Goal: Task Accomplishment & Management: Manage account settings

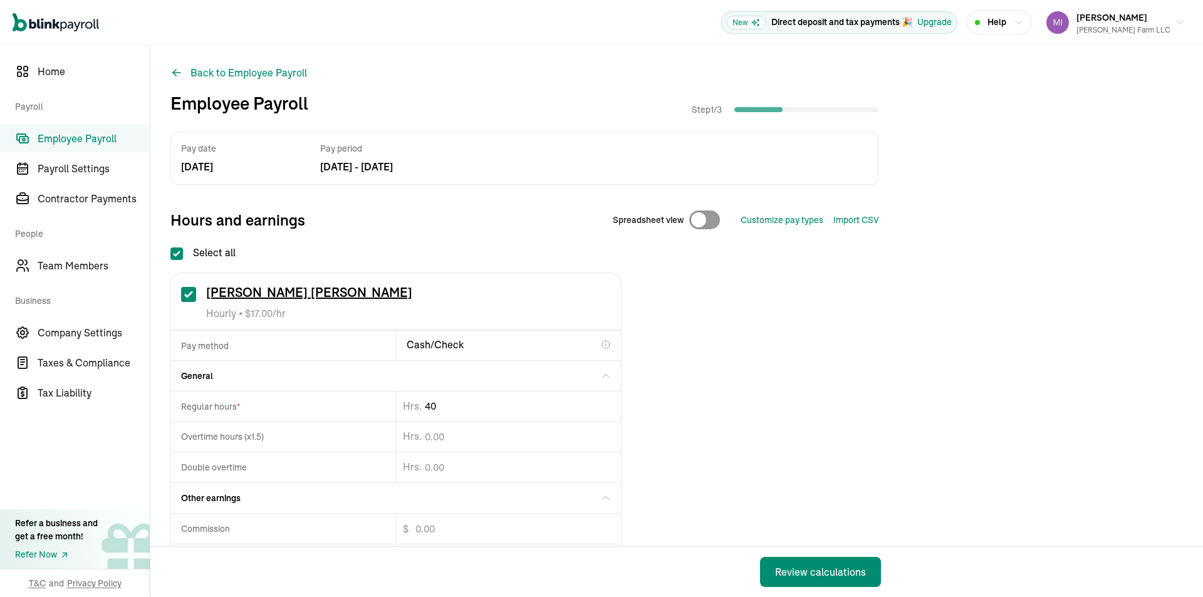
drag, startPoint x: 459, startPoint y: 402, endPoint x: 437, endPoint y: 405, distance: 22.9
type input "40.65"
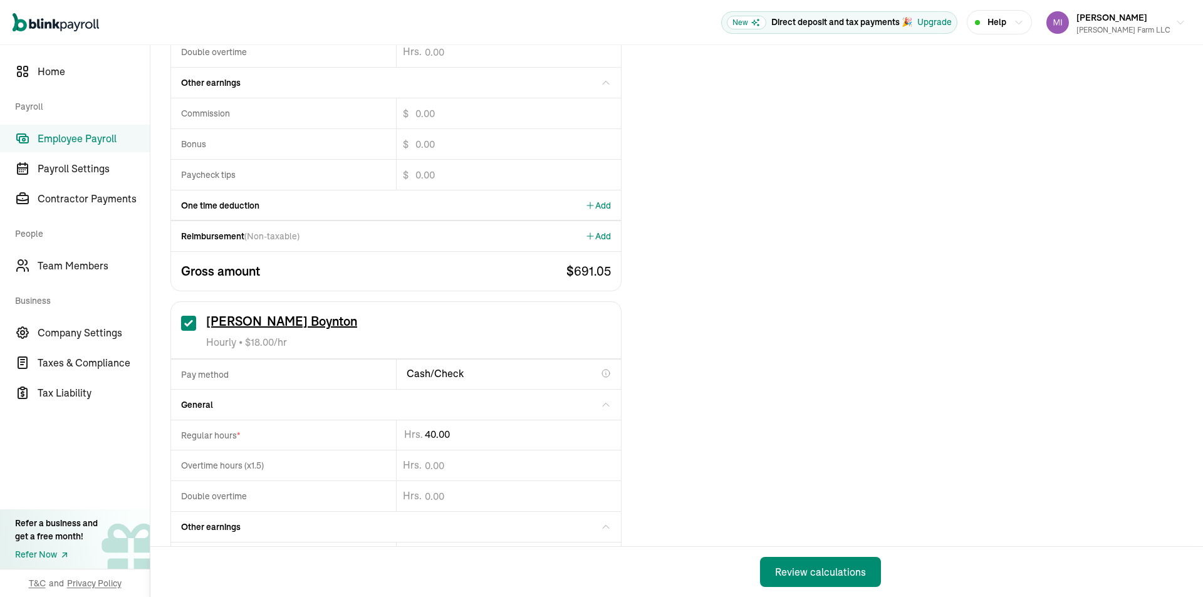
scroll to position [501, 0]
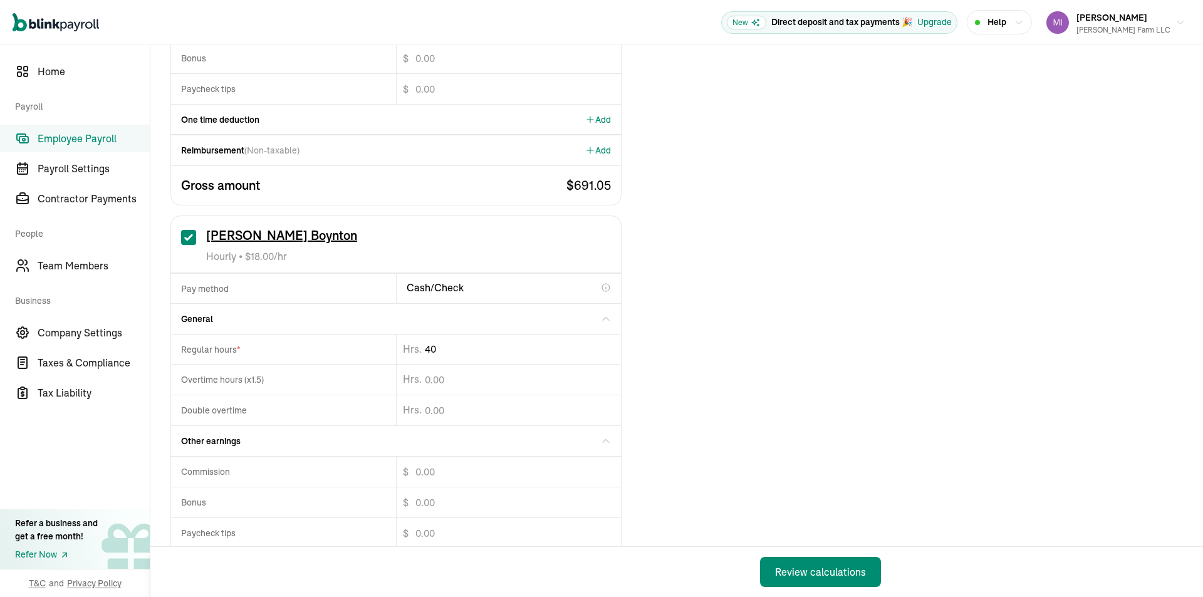
type input "4"
type input "20"
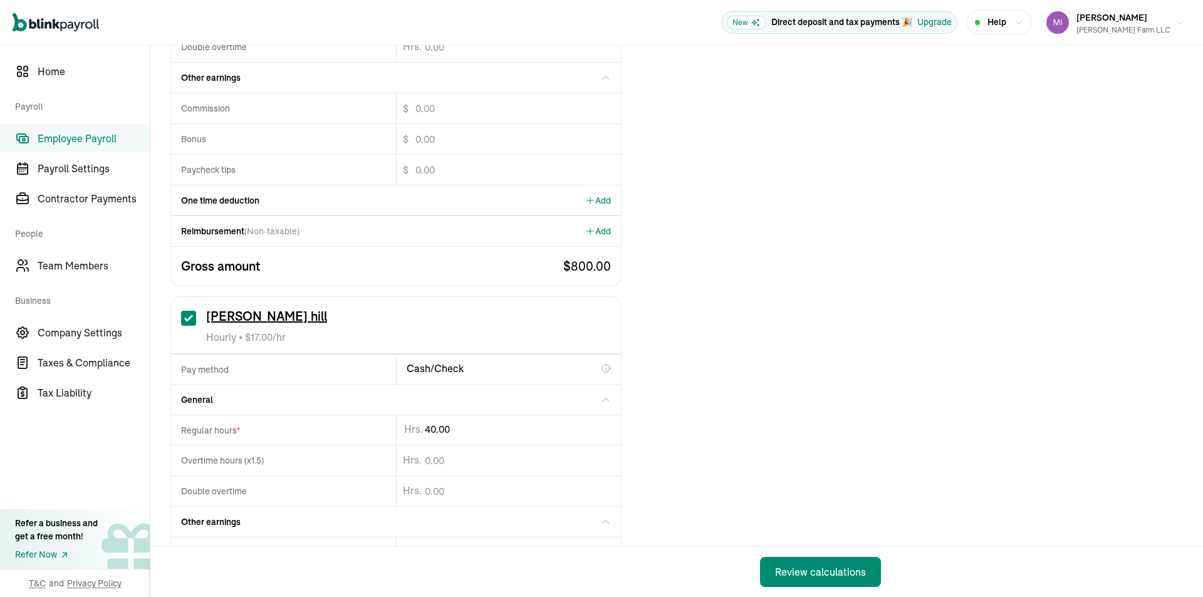
scroll to position [1316, 0]
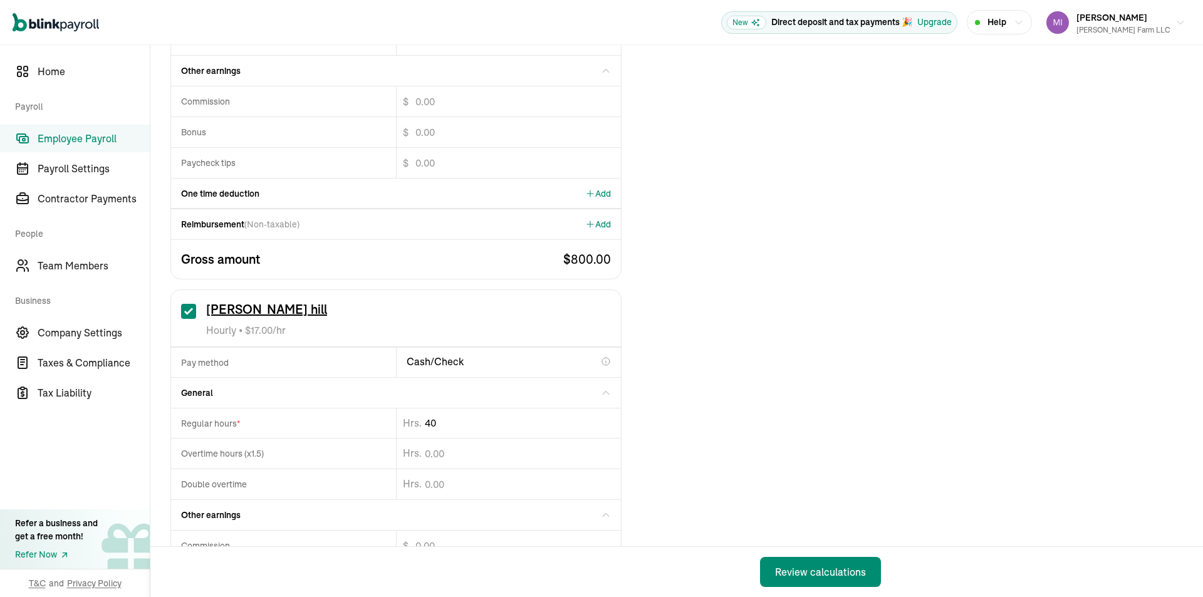
type input "4"
type input "22.75"
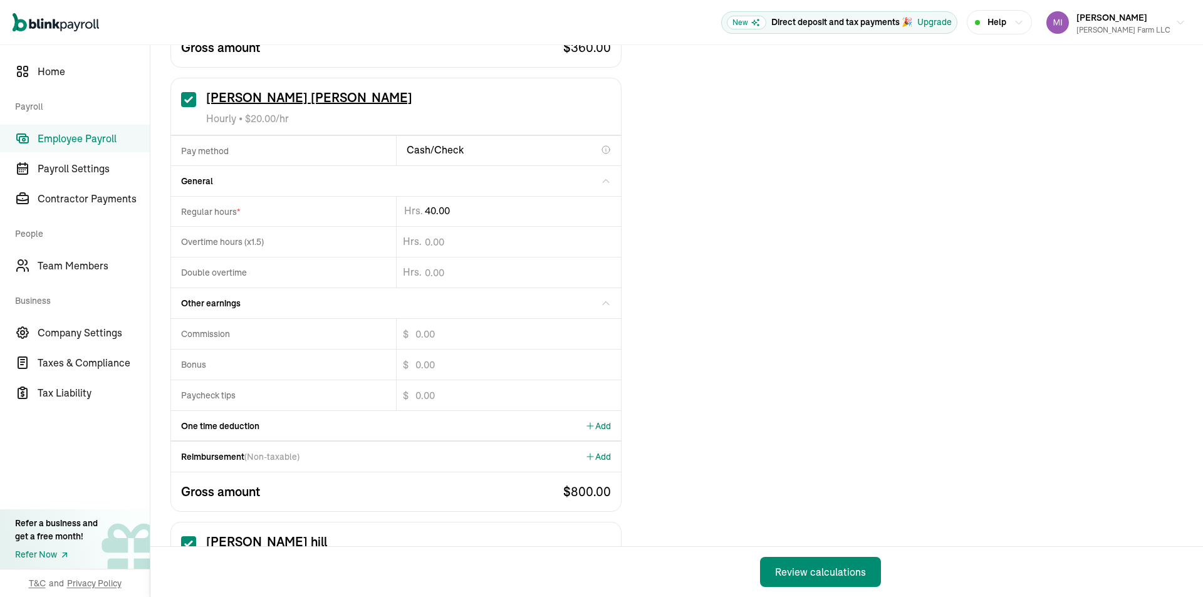
scroll to position [949, 0]
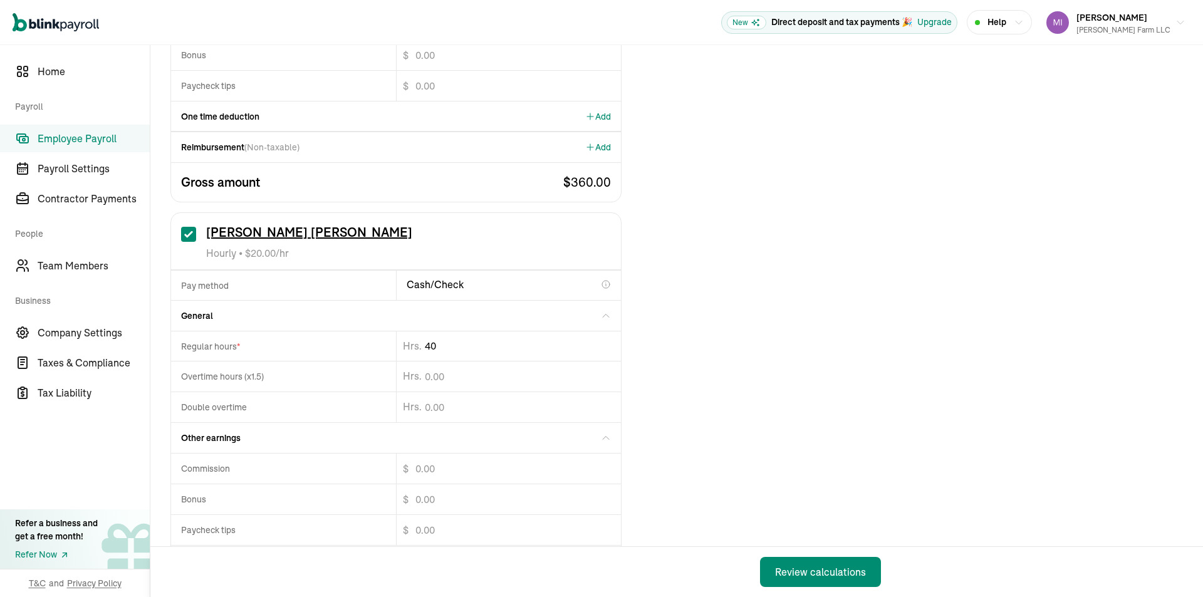
type input "4"
type input "26"
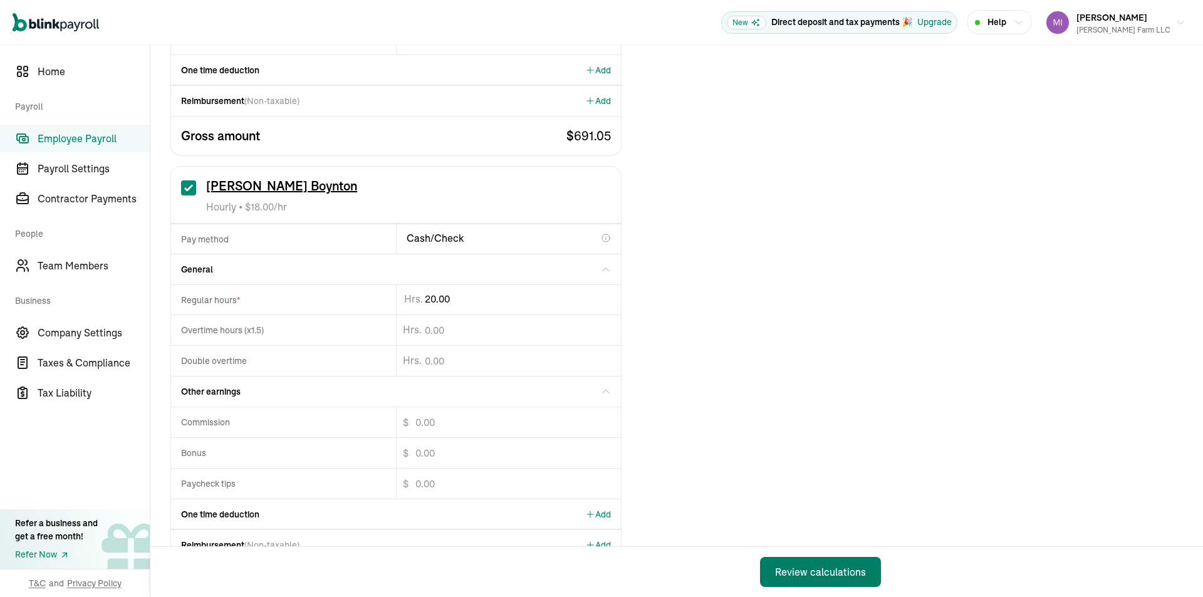
scroll to position [573, 0]
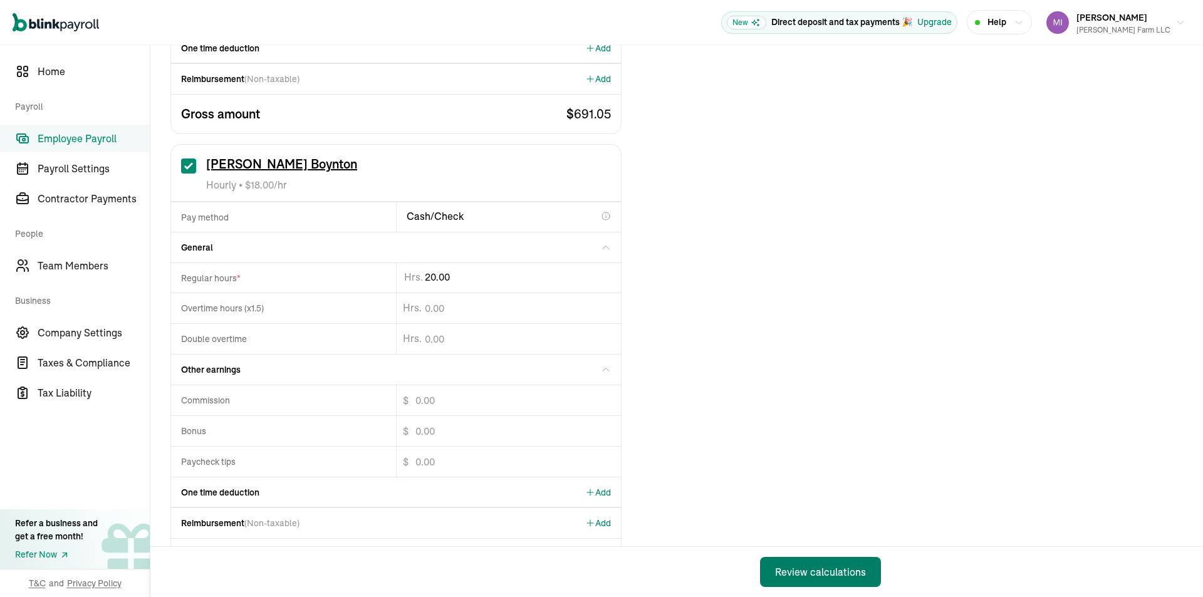
click at [807, 567] on div "Review calculations" at bounding box center [820, 572] width 91 height 15
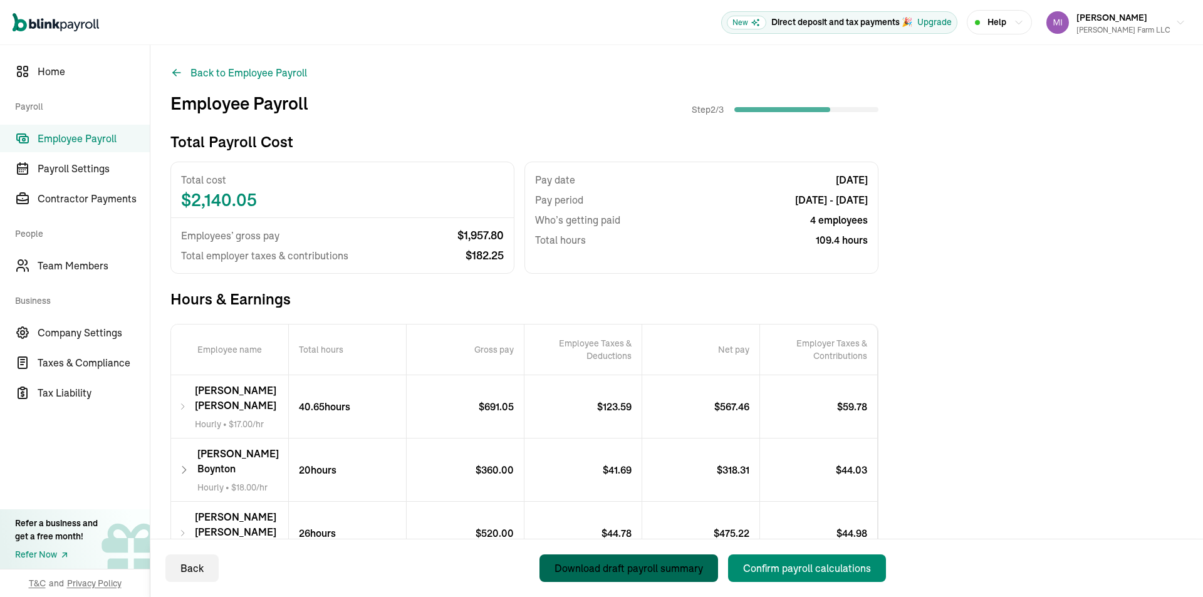
click at [684, 570] on div "Download draft payroll summary" at bounding box center [629, 568] width 149 height 15
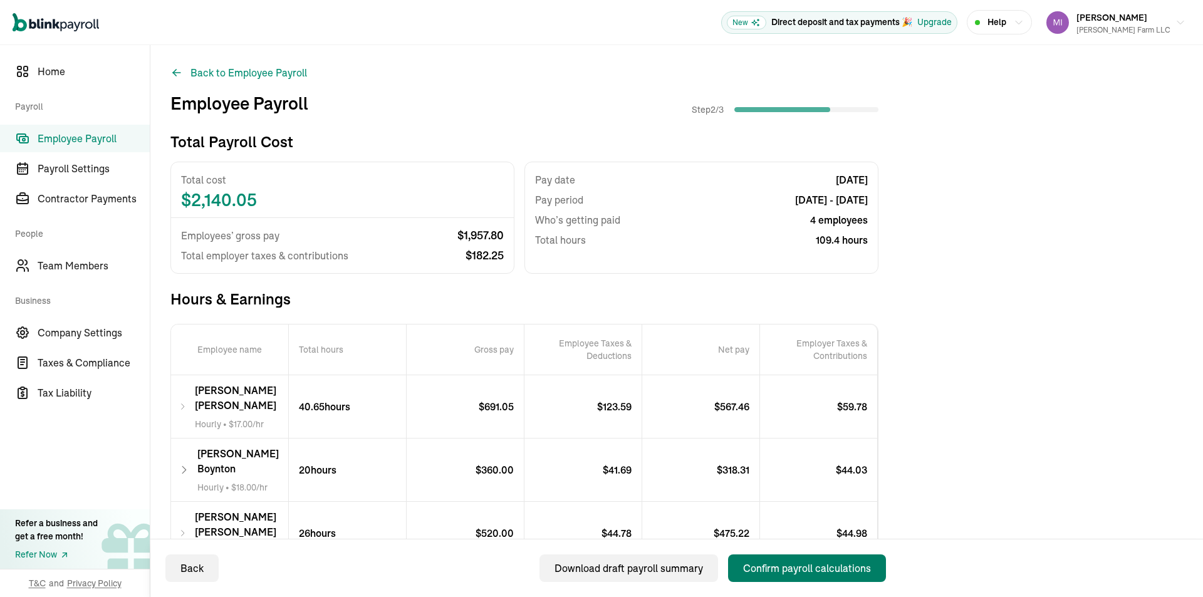
click at [799, 572] on div "Confirm payroll calculations" at bounding box center [807, 568] width 128 height 15
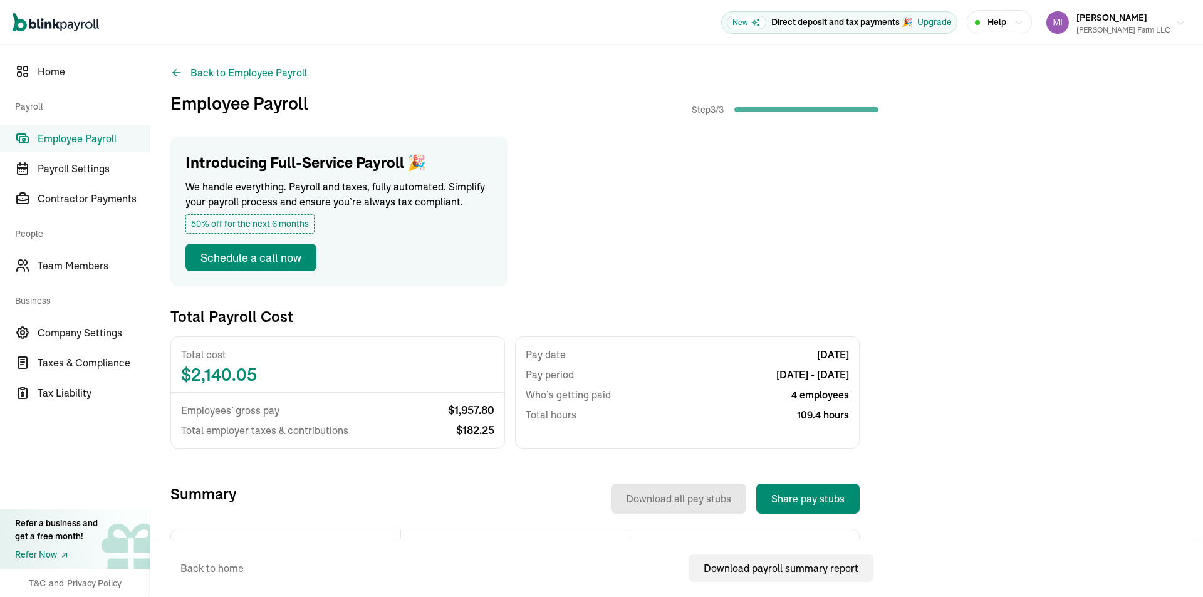
click at [1148, 23] on span "Mitchell vargas" at bounding box center [1112, 17] width 71 height 11
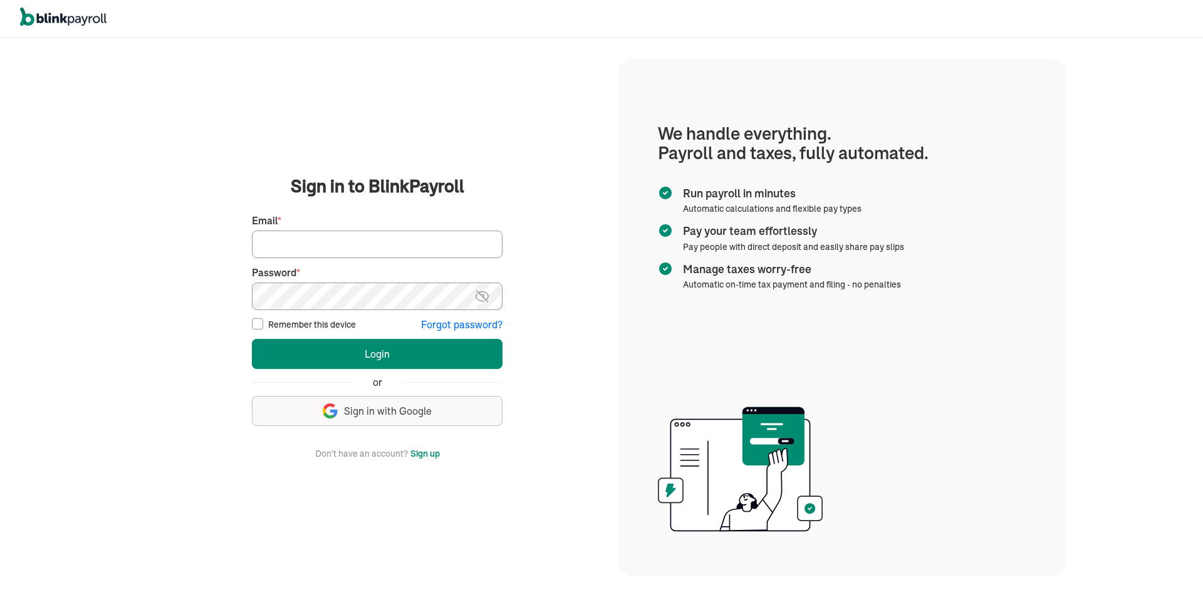
type input "djvargas_01@hotmail.com"
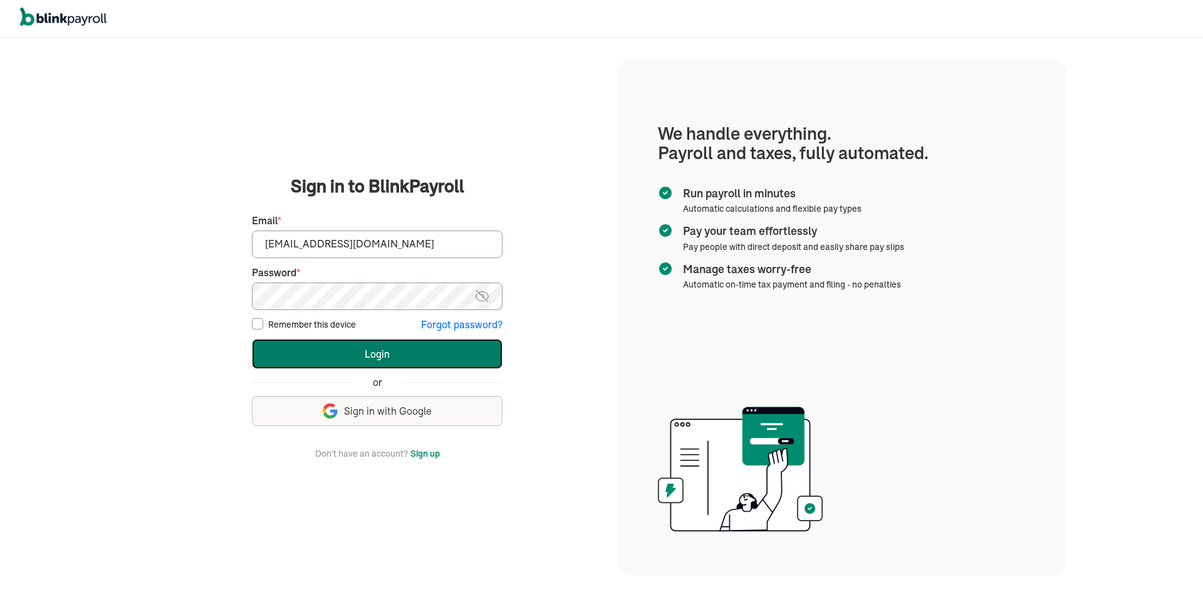
click at [347, 346] on button "Login" at bounding box center [377, 354] width 251 height 30
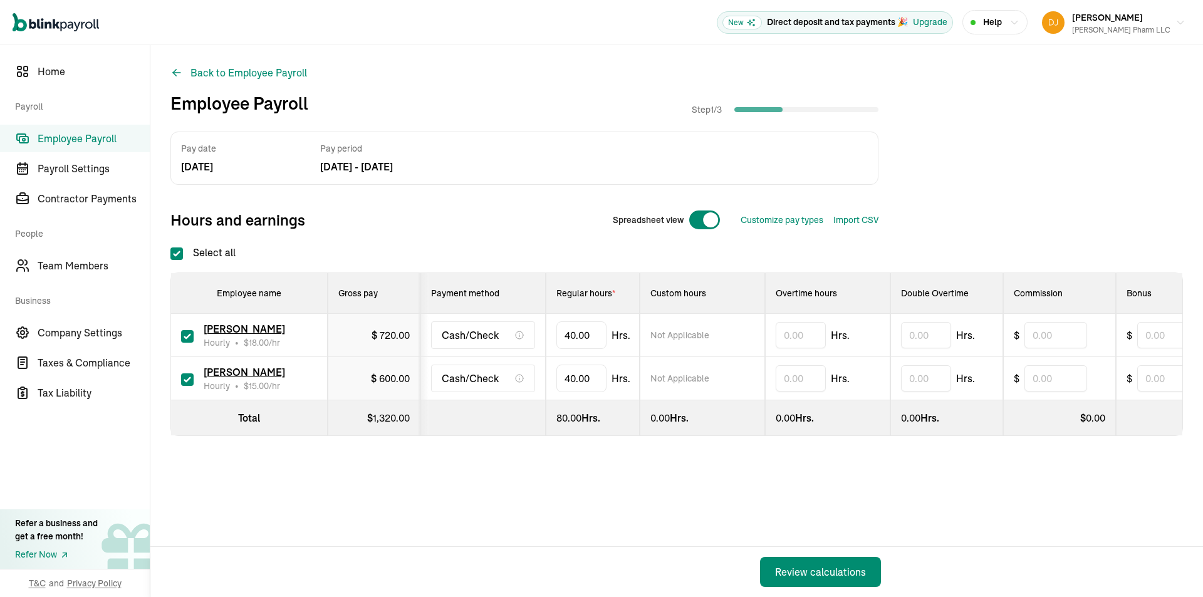
click at [706, 212] on div at bounding box center [705, 220] width 32 height 20
checkbox input "false"
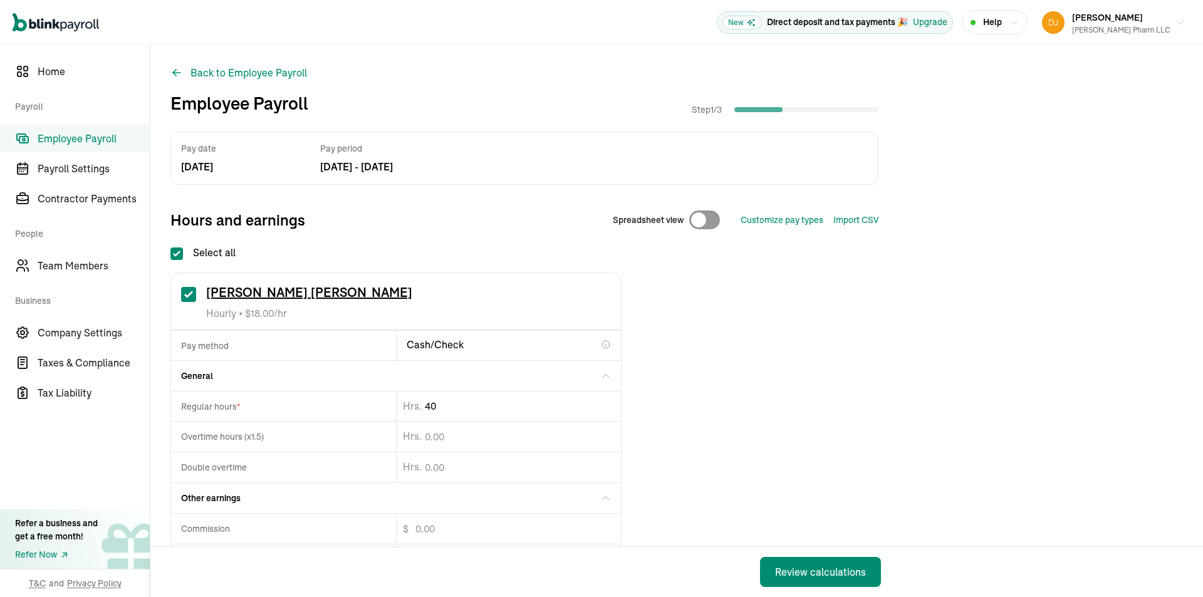
drag, startPoint x: 452, startPoint y: 407, endPoint x: 383, endPoint y: 411, distance: 69.1
click at [383, 411] on div "Regular hours * 40 Hrs." at bounding box center [396, 406] width 450 height 30
type input "38.78"
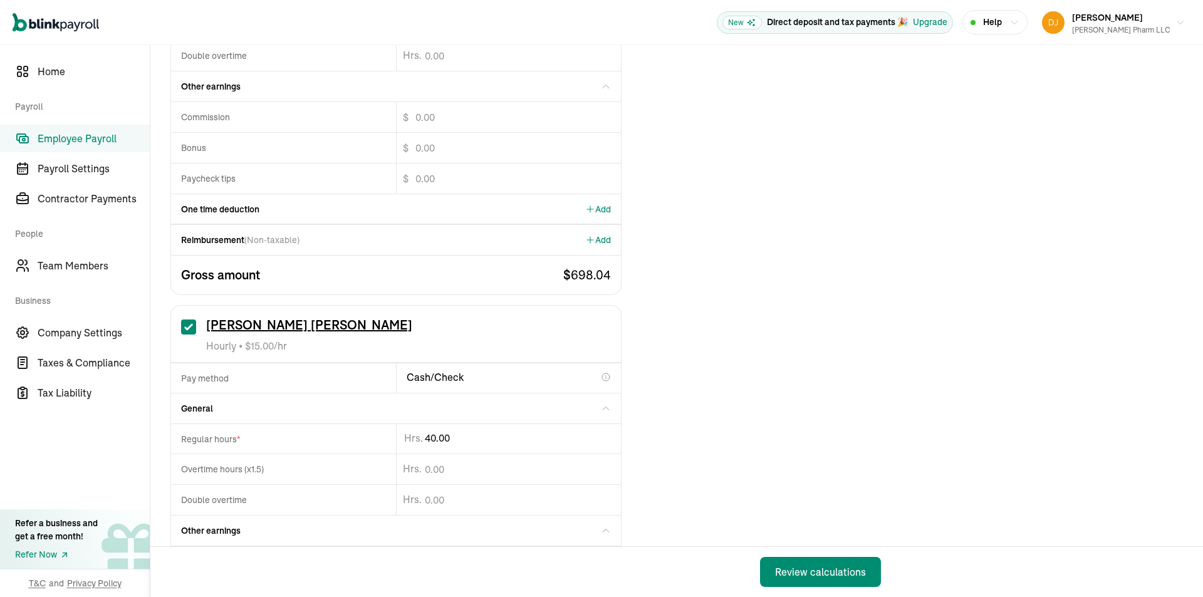
scroll to position [439, 0]
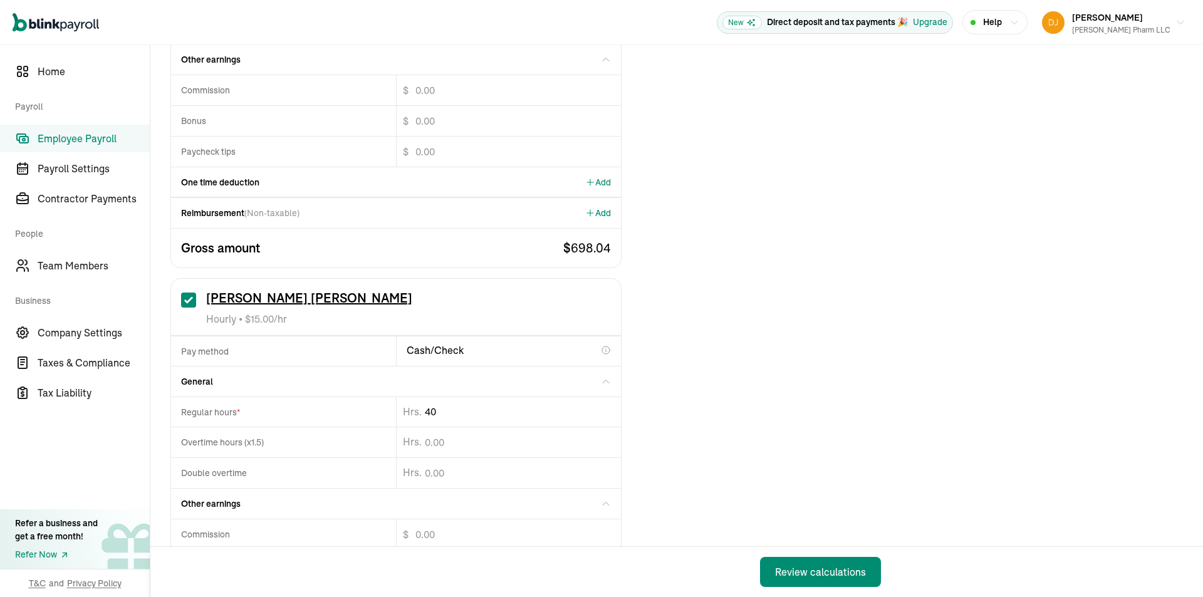
drag, startPoint x: 461, startPoint y: 411, endPoint x: 227, endPoint y: 461, distance: 239.0
type input "4"
type input "25.93"
click at [813, 576] on div "Review calculations" at bounding box center [820, 572] width 91 height 15
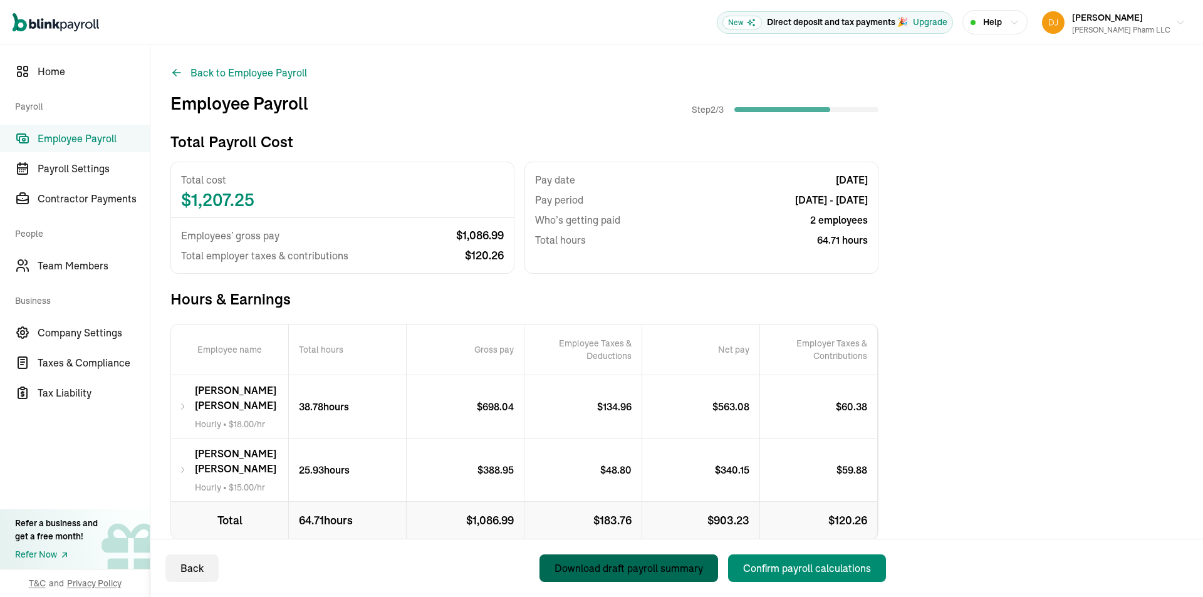
click at [627, 569] on div "Download draft payroll summary" at bounding box center [629, 568] width 149 height 15
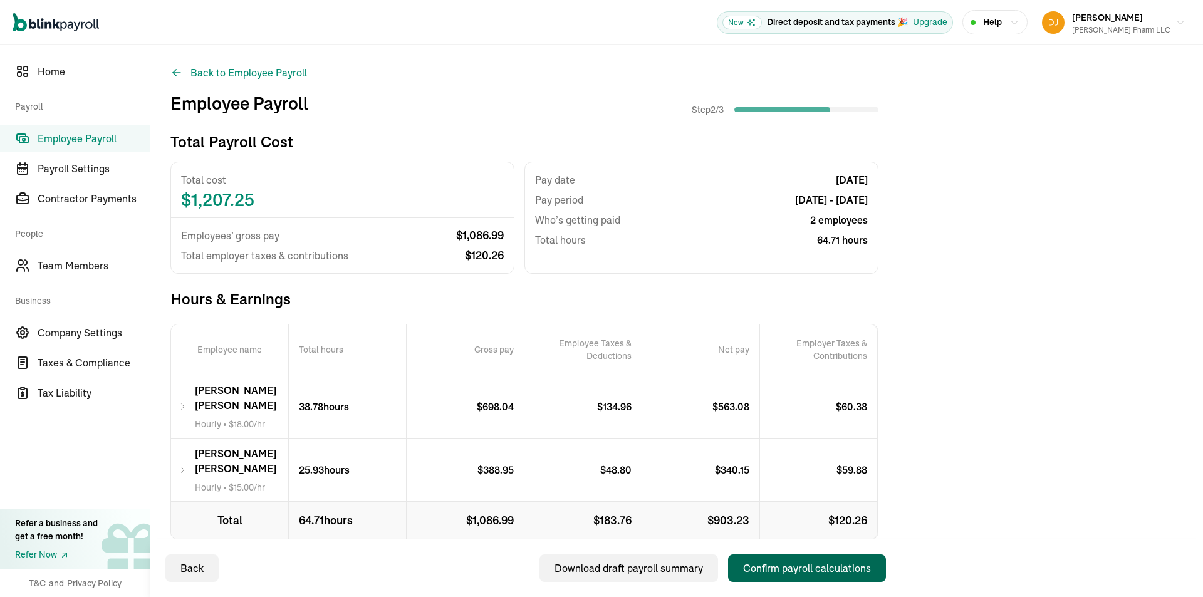
click at [842, 570] on div "Confirm payroll calculations" at bounding box center [807, 568] width 128 height 15
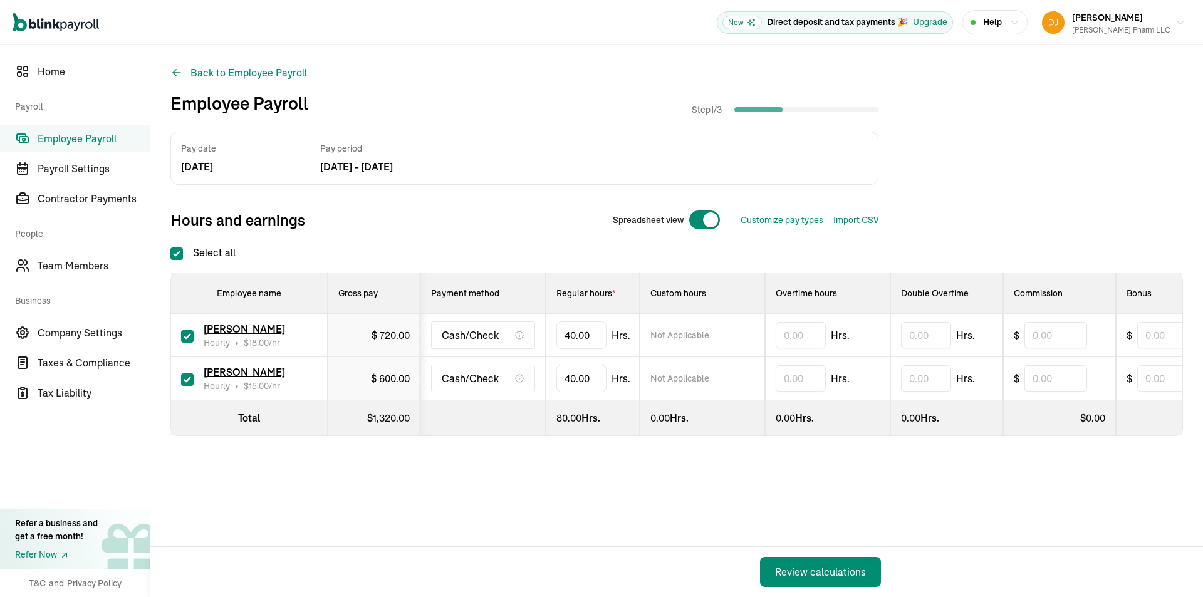
checkbox input "true"
click at [706, 212] on div at bounding box center [705, 220] width 32 height 20
checkbox input "false"
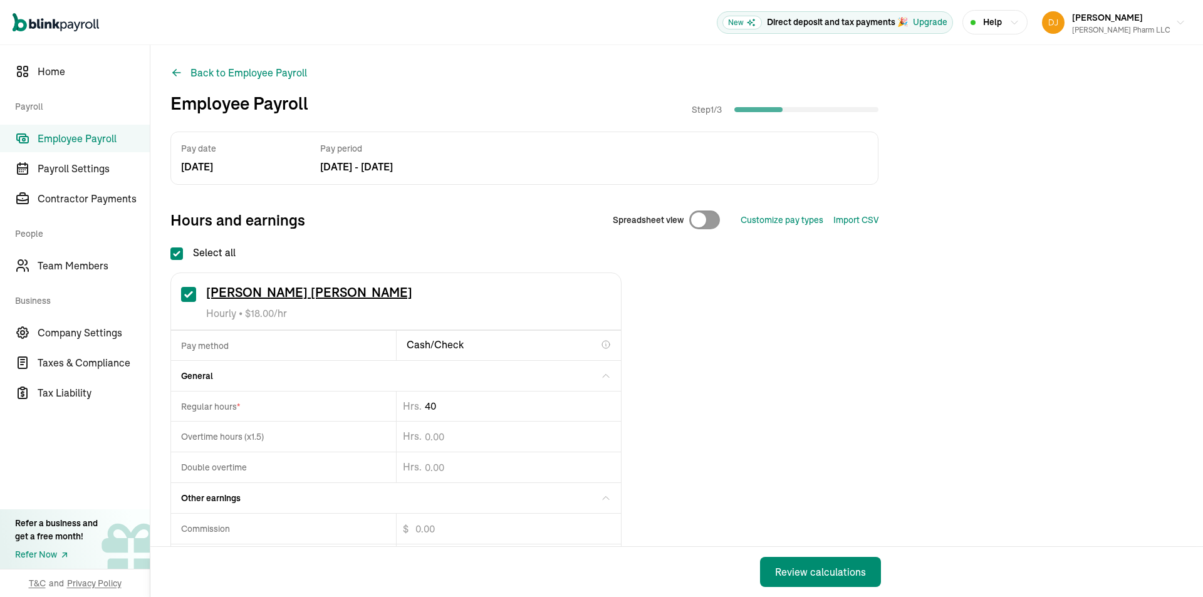
drag, startPoint x: 414, startPoint y: 409, endPoint x: 383, endPoint y: 411, distance: 31.4
click at [383, 411] on div "Regular hours * 40 Hrs." at bounding box center [396, 406] width 450 height 30
type input "38.78"
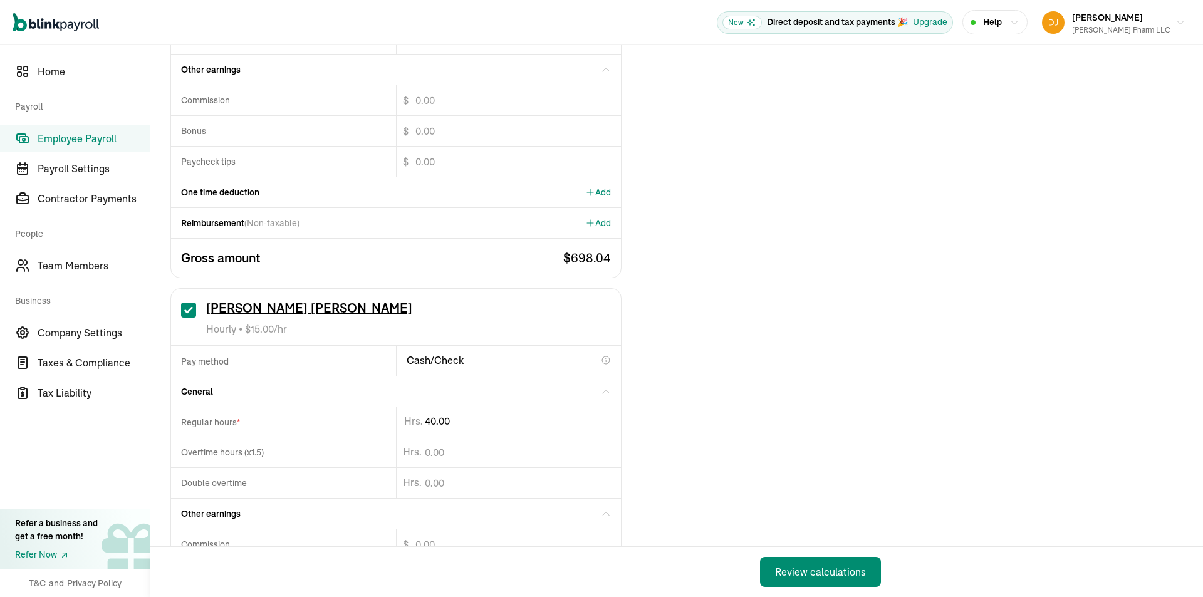
scroll to position [439, 0]
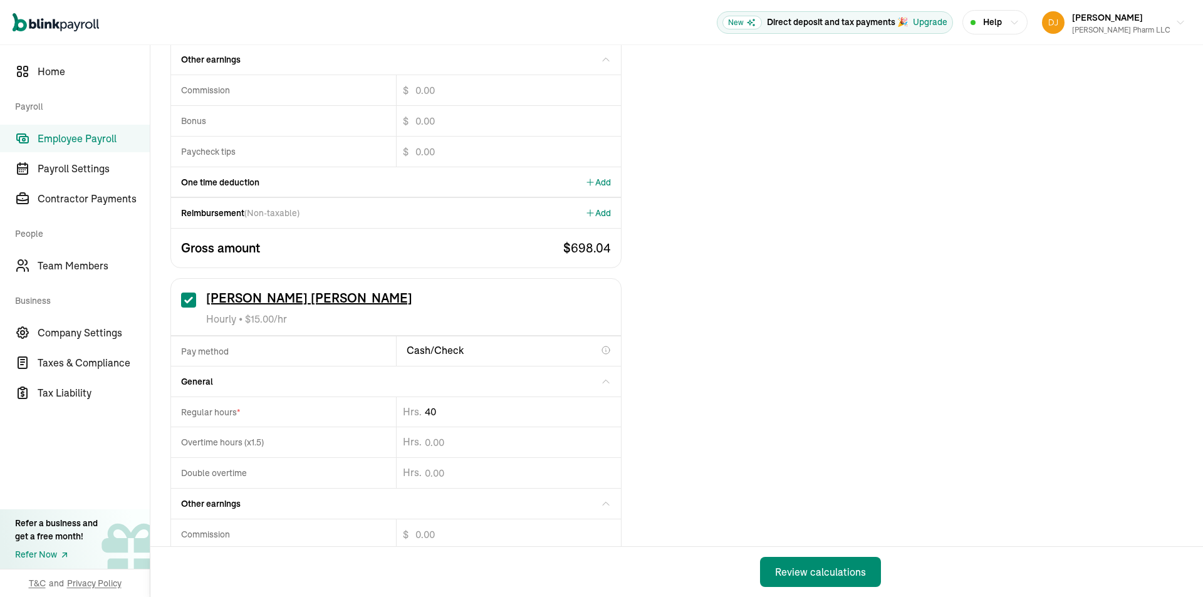
drag, startPoint x: 461, startPoint y: 411, endPoint x: 236, endPoint y: 464, distance: 231.2
type input "4"
type input "25.93"
click at [813, 576] on div "Review calculations" at bounding box center [820, 572] width 91 height 15
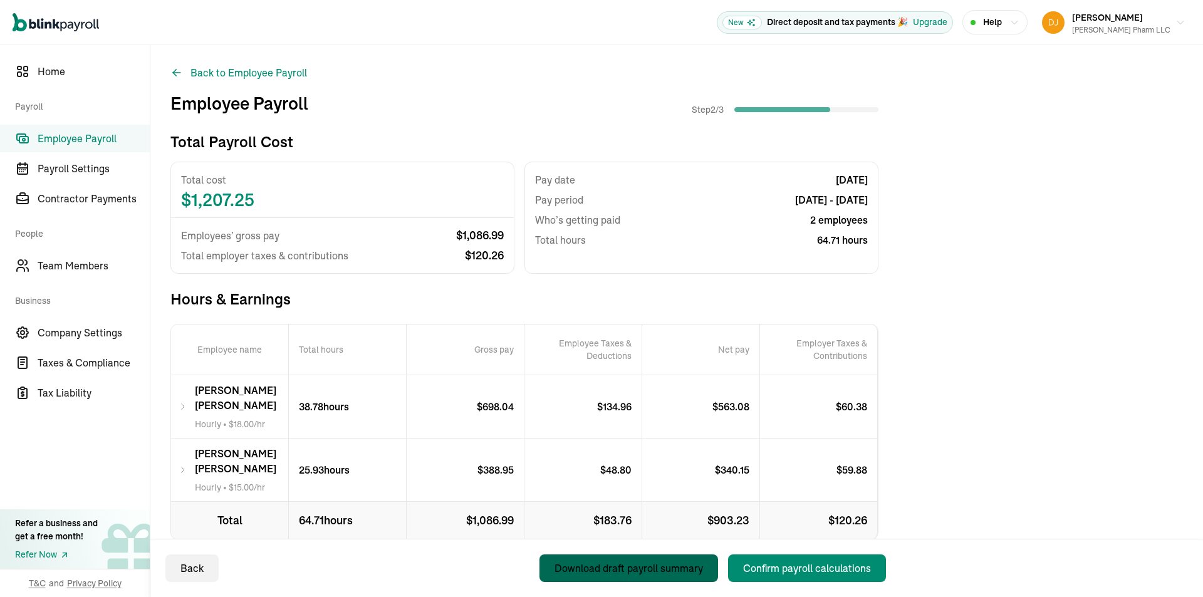
click at [627, 569] on div "Download draft payroll summary" at bounding box center [629, 568] width 149 height 15
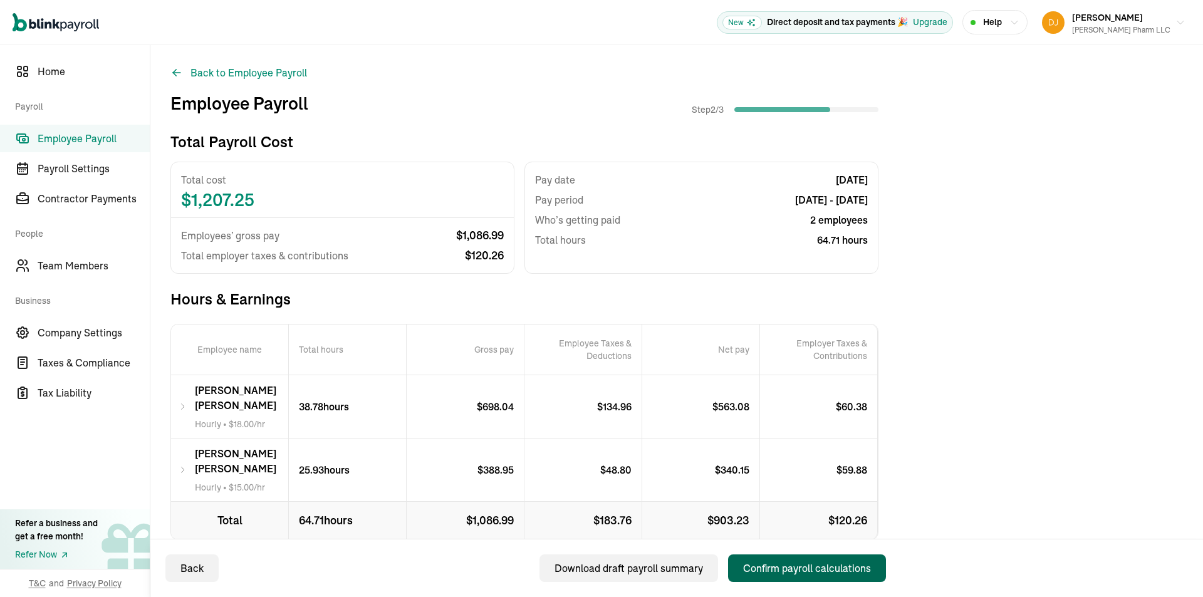
click at [842, 570] on div "Confirm payroll calculations" at bounding box center [807, 568] width 128 height 15
